Goal: Communication & Community: Share content

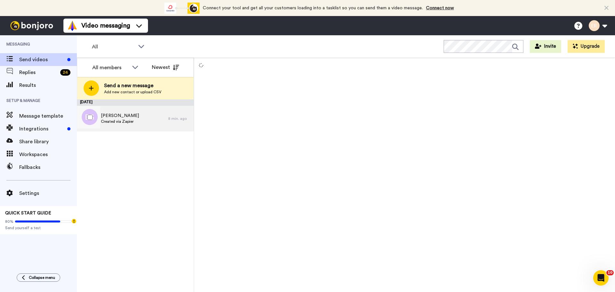
click at [132, 122] on span "Created via Zapier" at bounding box center [120, 121] width 38 height 5
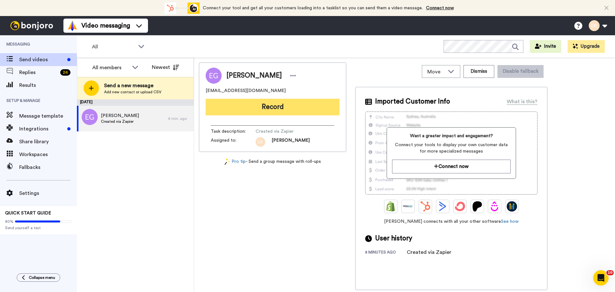
click at [282, 103] on button "Record" at bounding box center [273, 107] width 134 height 17
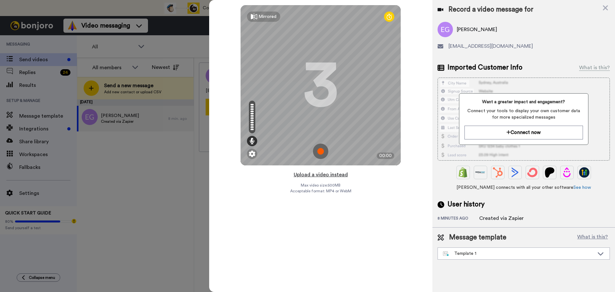
click at [308, 175] on button "Upload a video instead" at bounding box center [321, 174] width 58 height 8
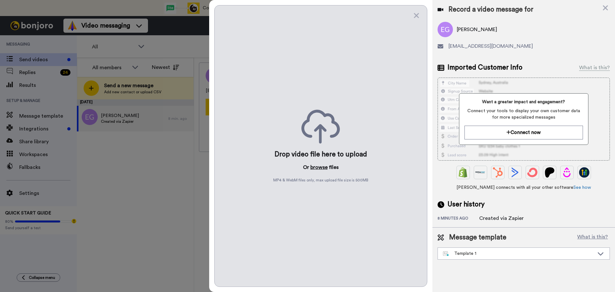
click at [313, 168] on button "browse" at bounding box center [318, 167] width 17 height 8
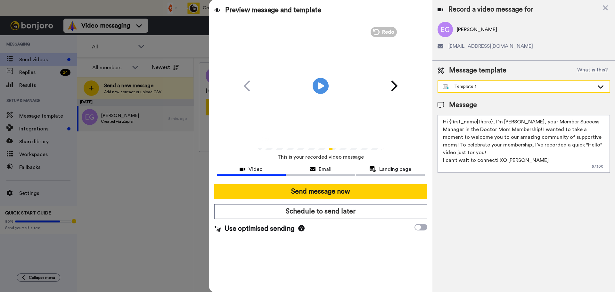
click at [461, 87] on div "Template 1" at bounding box center [518, 86] width 151 height 6
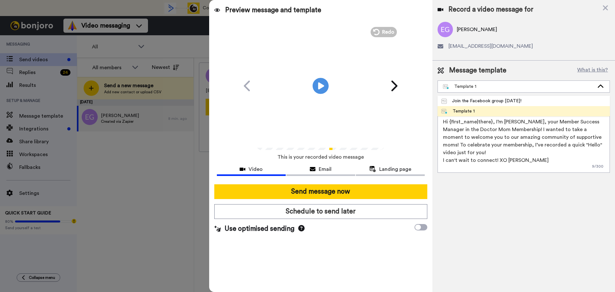
click at [457, 95] on div "Message template What is this? Template 1 Join the Facebook group [DATE]! Templ…" at bounding box center [523, 119] width 183 height 117
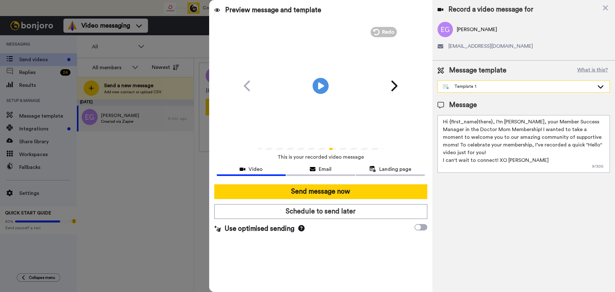
click at [457, 91] on div "Template 1" at bounding box center [524, 87] width 172 height 12
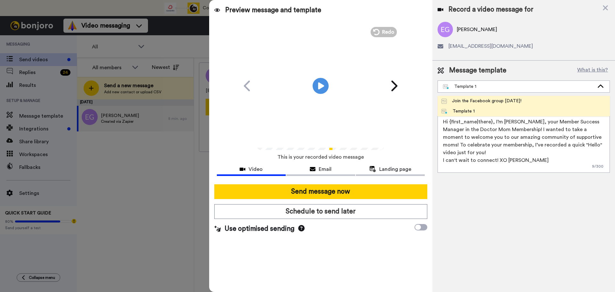
click at [456, 101] on div "Join the Facebook group [DATE]!" at bounding box center [481, 101] width 80 height 6
type textarea "Hello {first_name|there}, WELCOME TO THE DOCTOR MOM COMMUNITY!! WOOHOO!! I'm [P…"
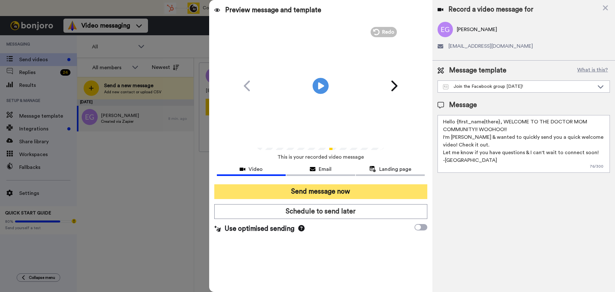
click at [338, 189] on button "Send message now" at bounding box center [320, 191] width 213 height 15
